Goal: Find specific page/section: Find specific page/section

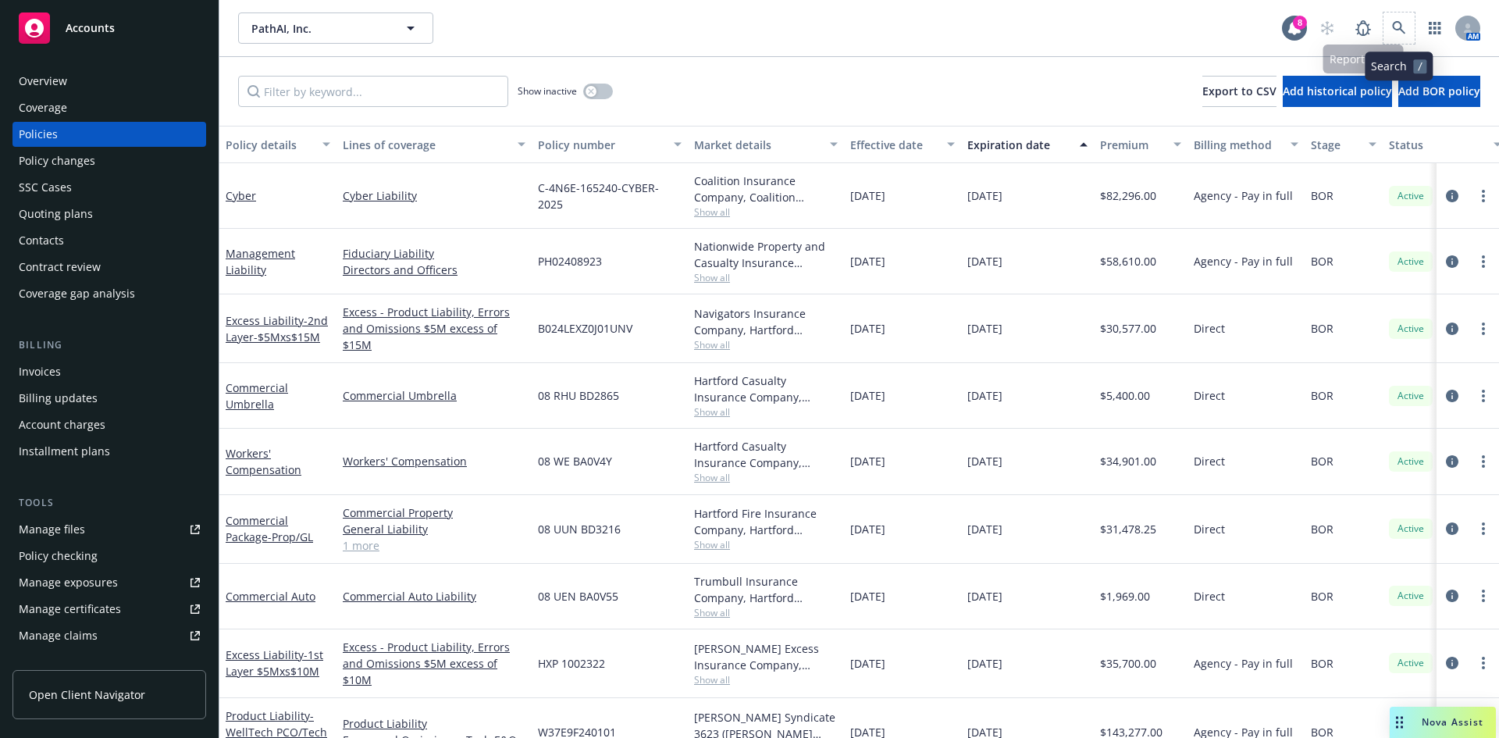
click at [1409, 14] on span at bounding box center [1398, 27] width 31 height 31
click at [1386, 23] on link at bounding box center [1398, 27] width 31 height 31
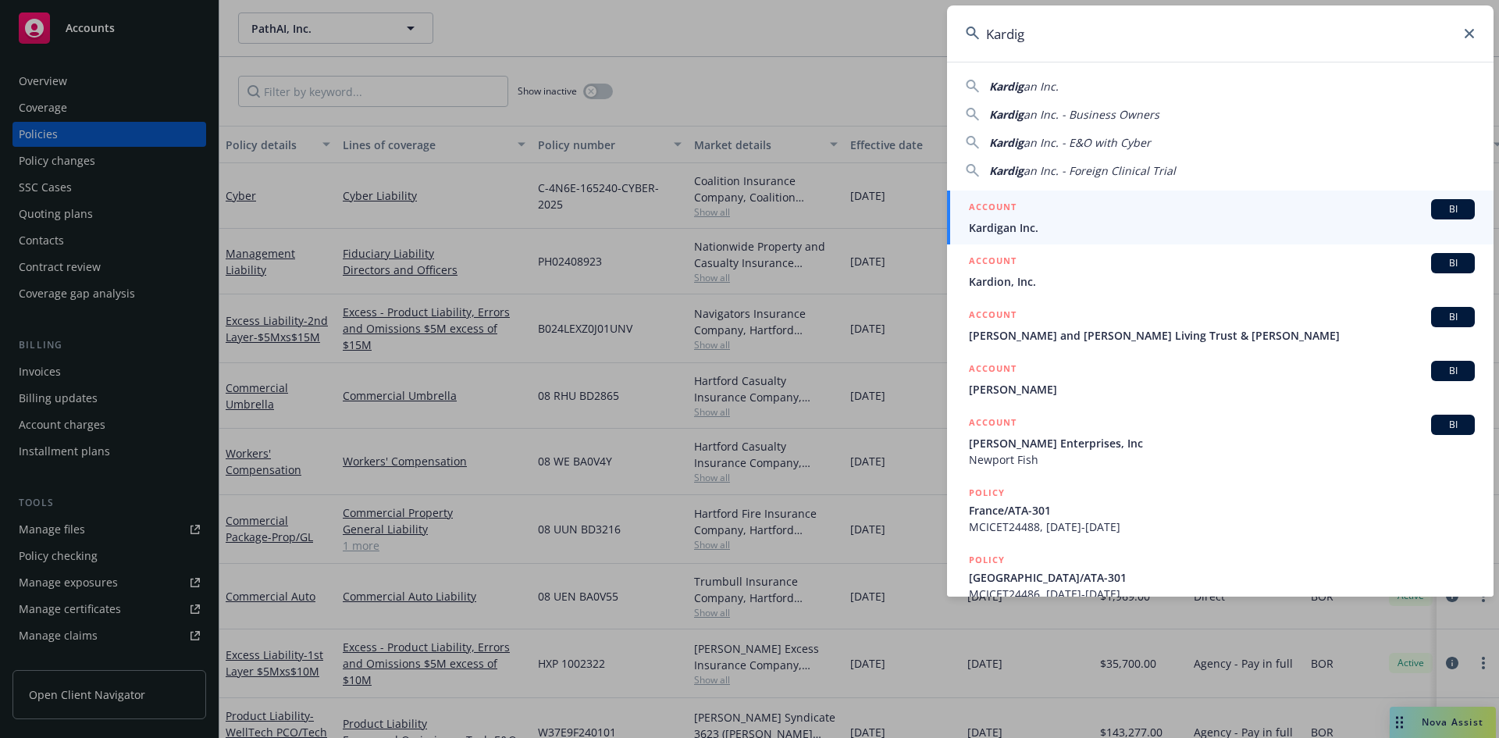
type input "Kardig"
click at [1014, 218] on div "ACCOUNT BI" at bounding box center [1222, 209] width 506 height 20
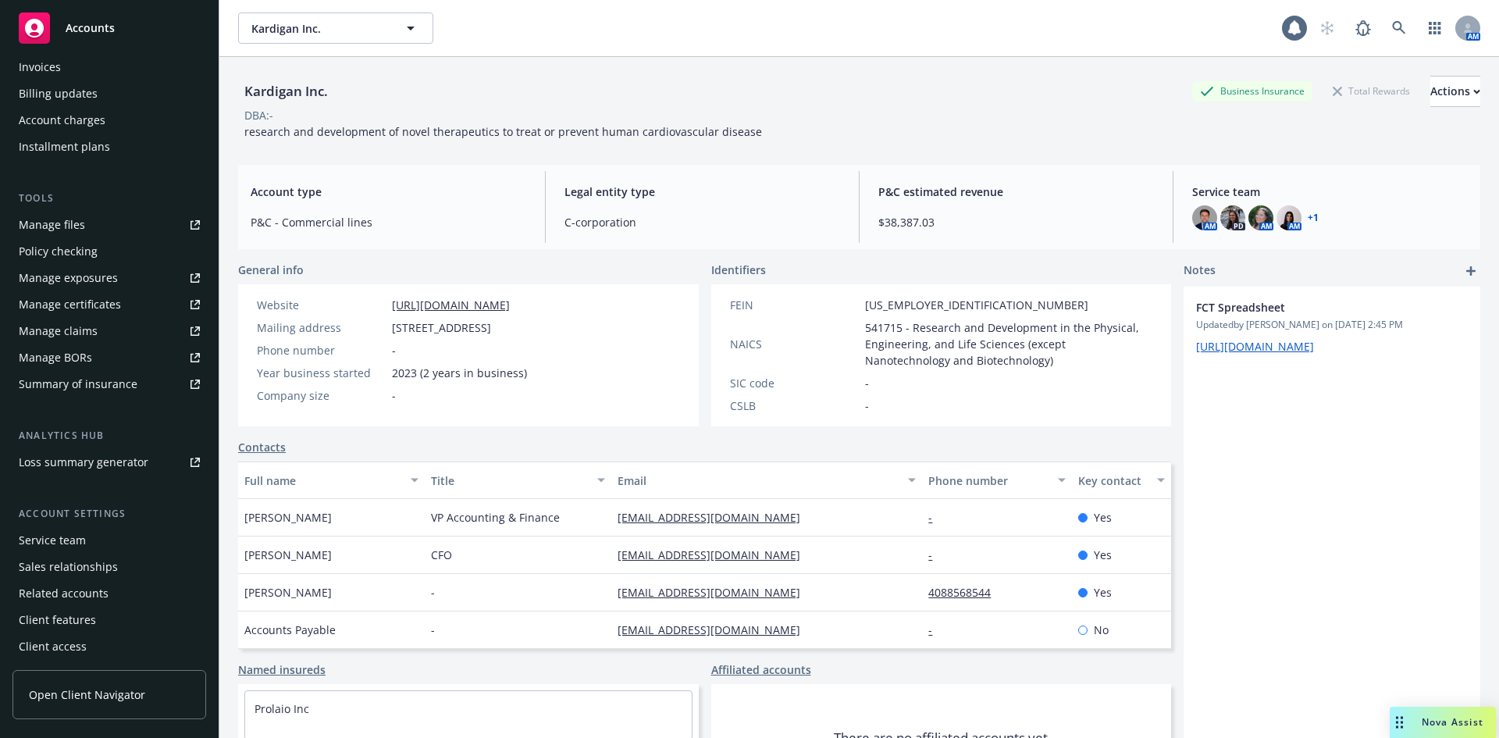
scroll to position [306, 0]
click at [64, 544] on div "Service team" at bounding box center [52, 538] width 67 height 25
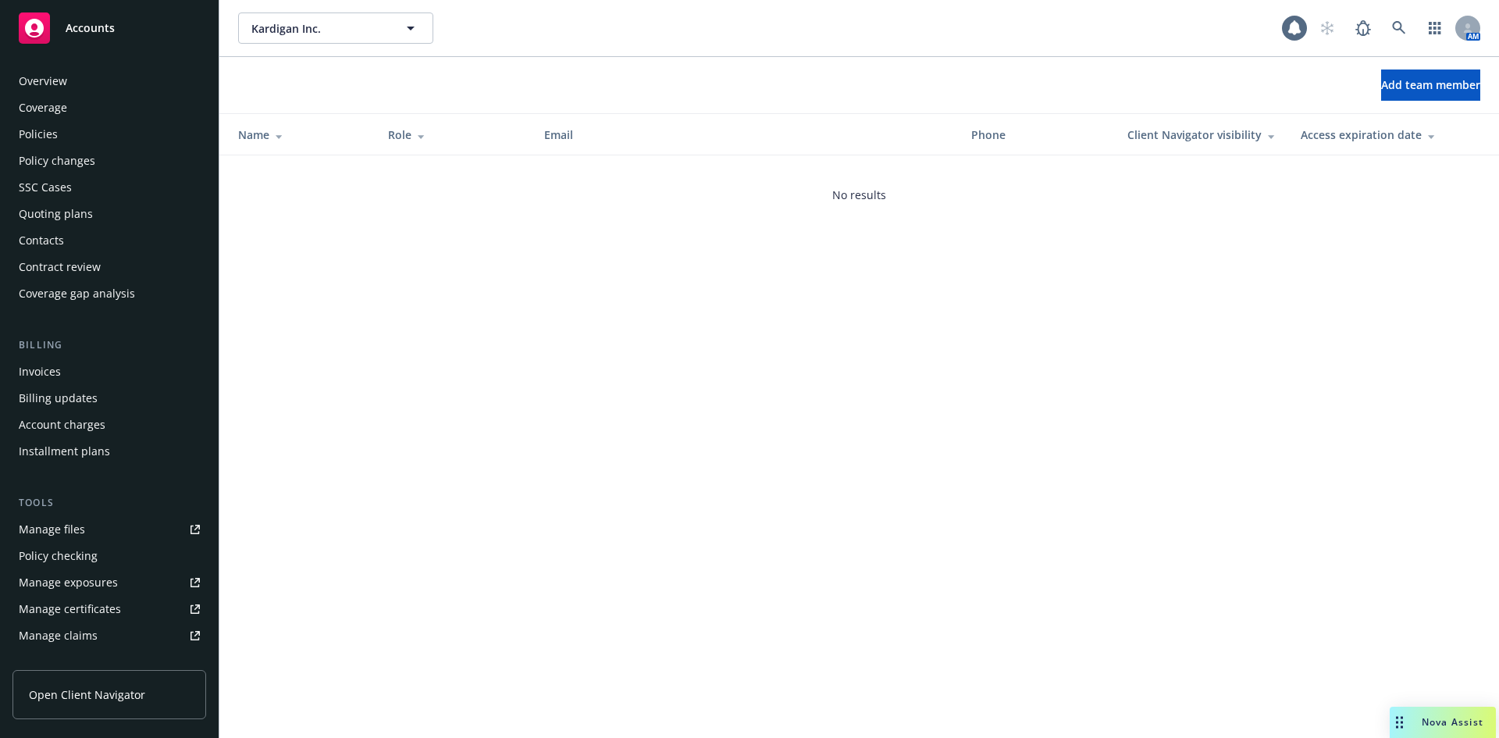
scroll to position [306, 0]
